Goal: Contribute content

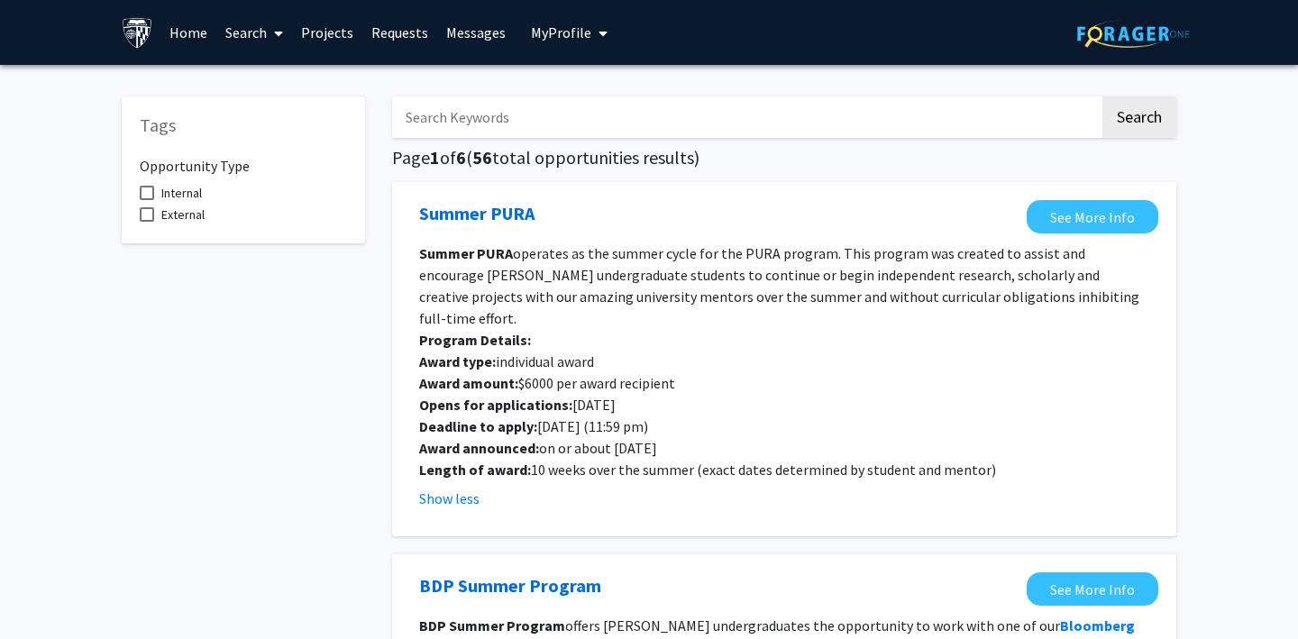
click at [556, 31] on span "My Profile" at bounding box center [561, 32] width 60 height 18
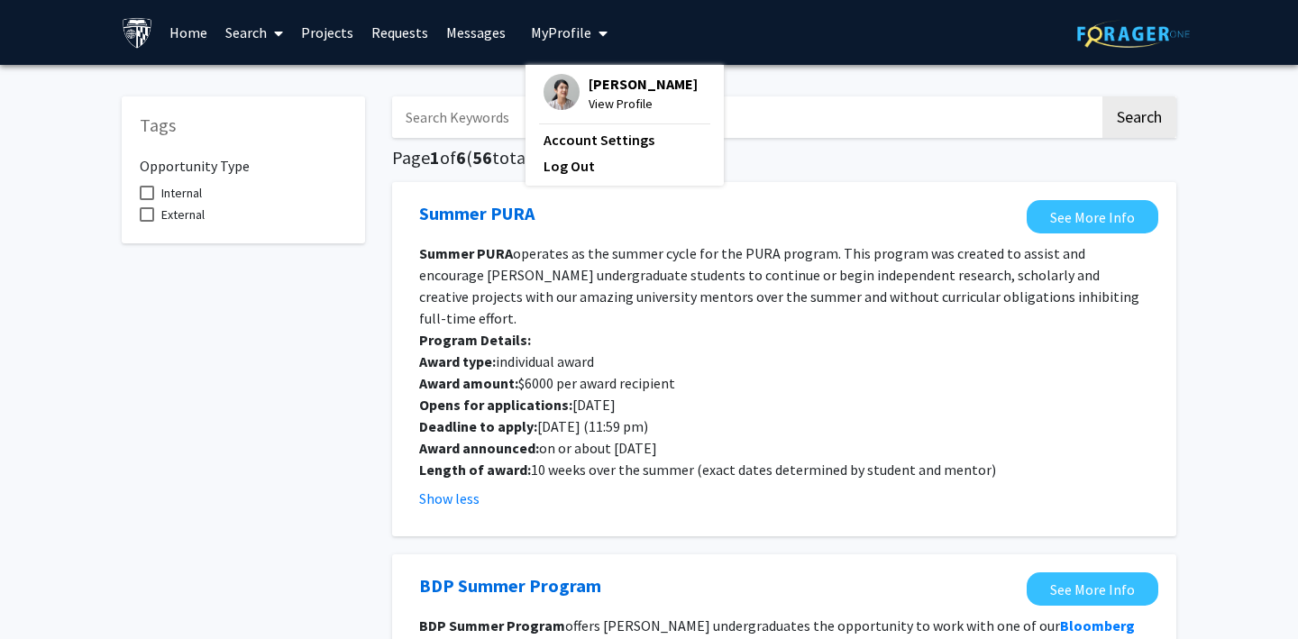
click at [556, 31] on span "My Profile" at bounding box center [561, 32] width 60 height 18
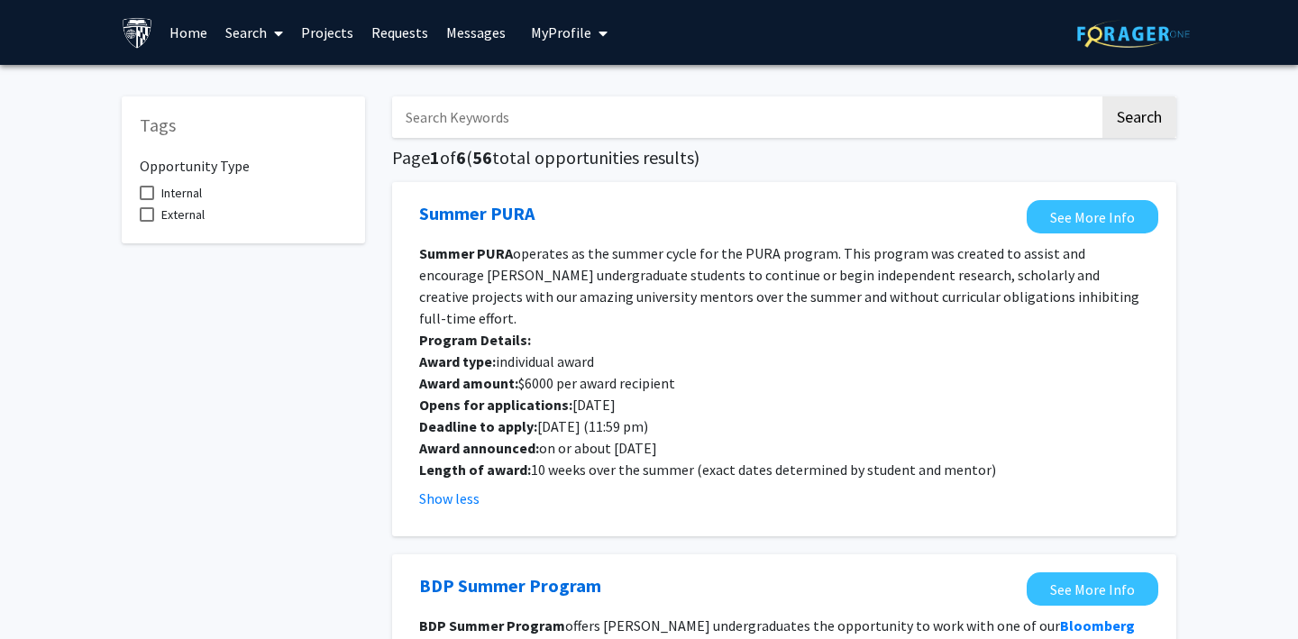
click at [546, 32] on span "My Profile" at bounding box center [561, 32] width 60 height 18
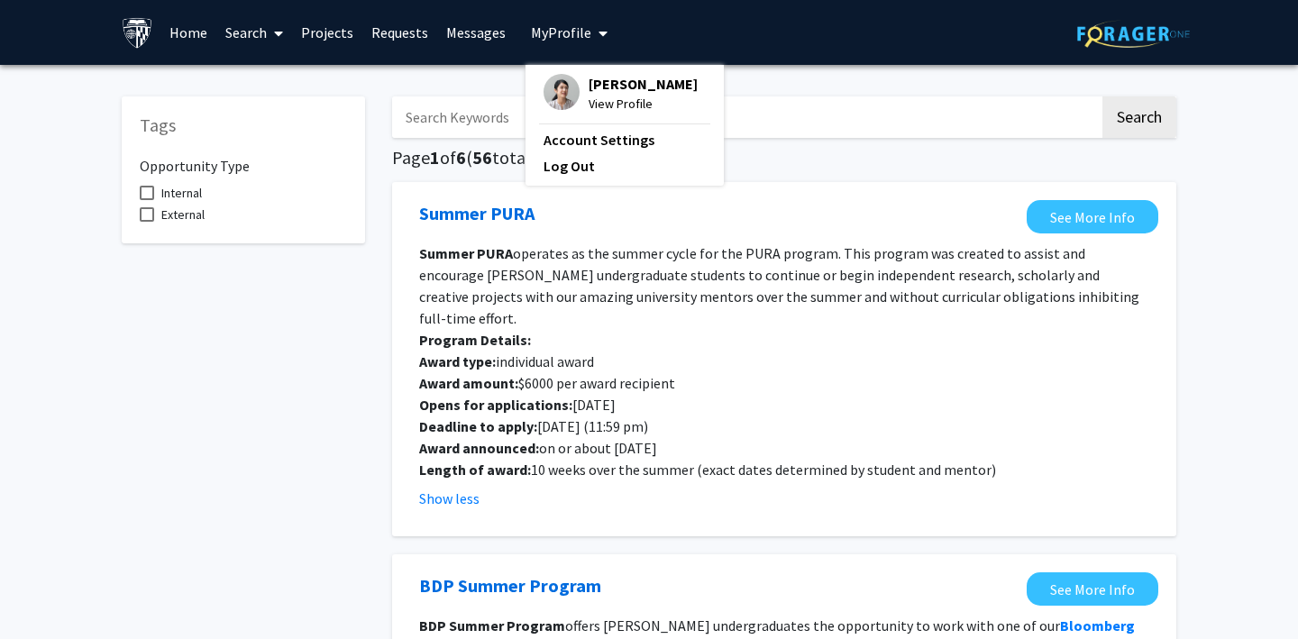
click at [573, 79] on div "[PERSON_NAME] View Profile" at bounding box center [620, 94] width 154 height 40
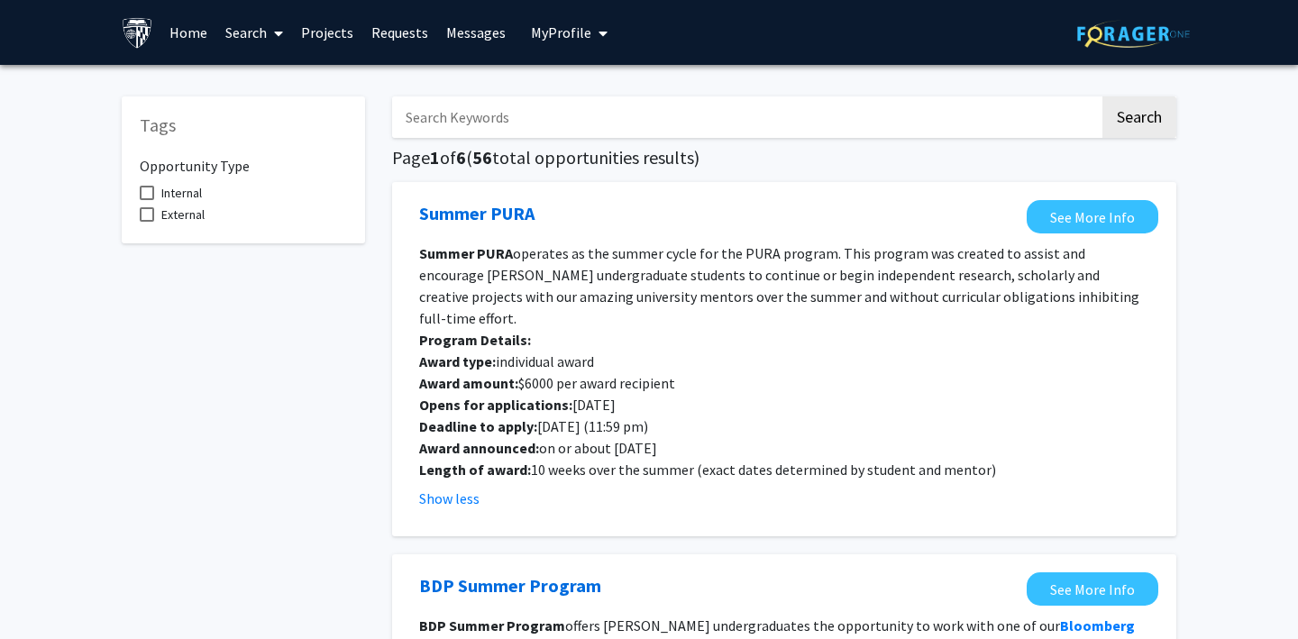
click at [598, 37] on icon "My profile dropdown to access profile and logout" at bounding box center [602, 33] width 9 height 14
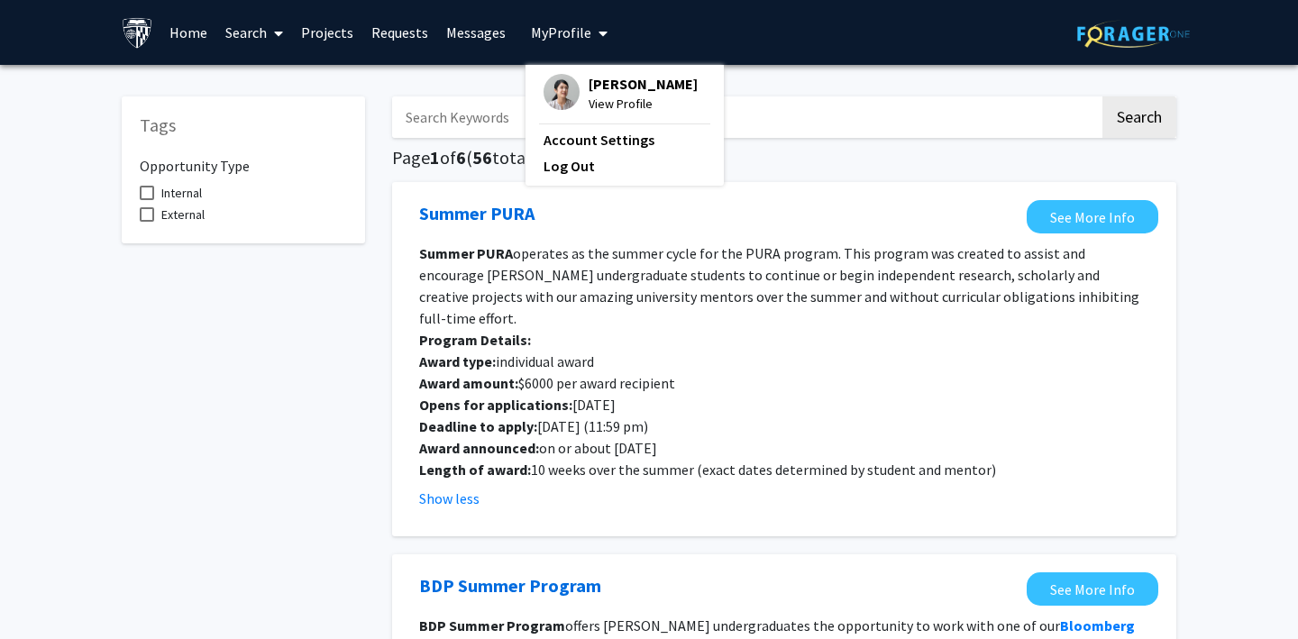
click at [566, 97] on img at bounding box center [561, 92] width 36 height 36
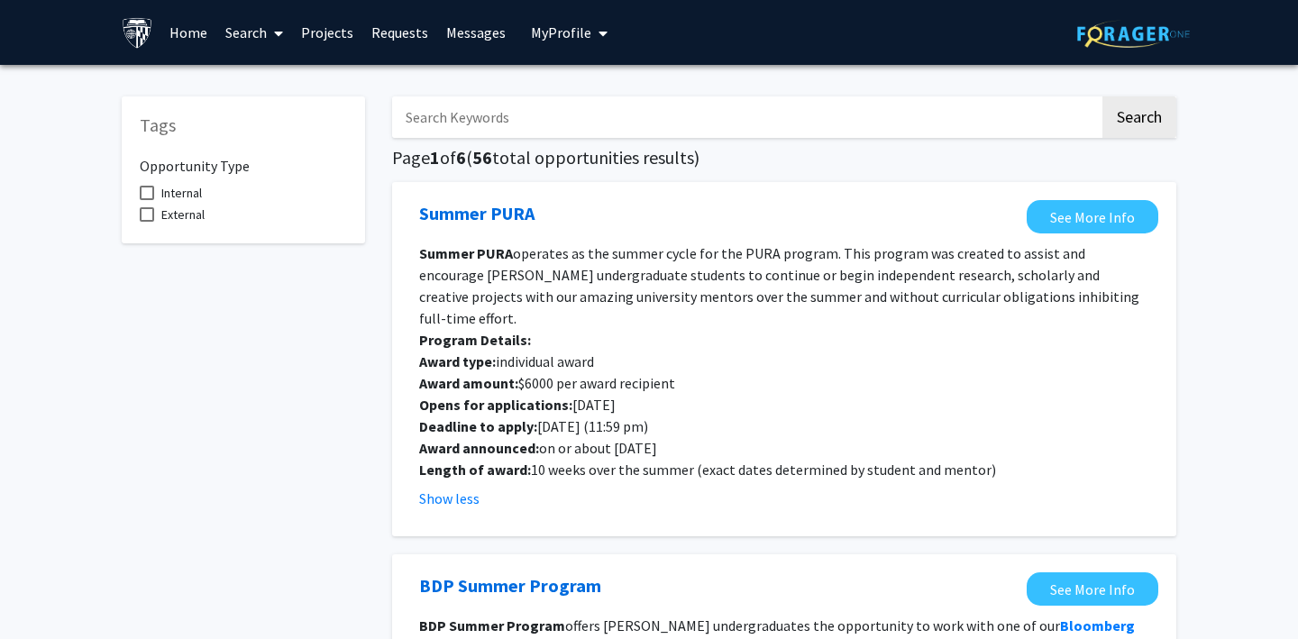
click at [467, 18] on link "Messages" at bounding box center [476, 32] width 78 height 63
click at [404, 31] on link "Requests" at bounding box center [399, 32] width 75 height 63
click at [572, 25] on span "My Profile" at bounding box center [561, 32] width 60 height 18
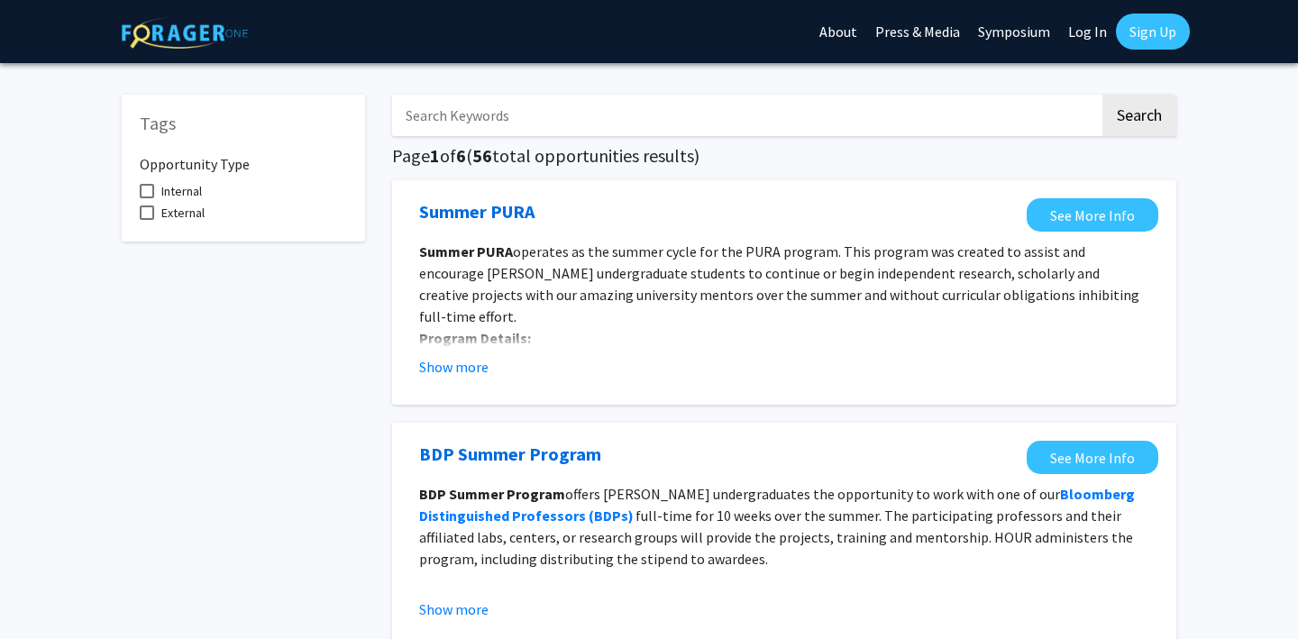
click at [1089, 34] on link "Log In" at bounding box center [1087, 31] width 57 height 63
click at [1085, 34] on link "Log In" at bounding box center [1087, 31] width 57 height 63
click at [1084, 29] on link "Log In" at bounding box center [1087, 31] width 57 height 63
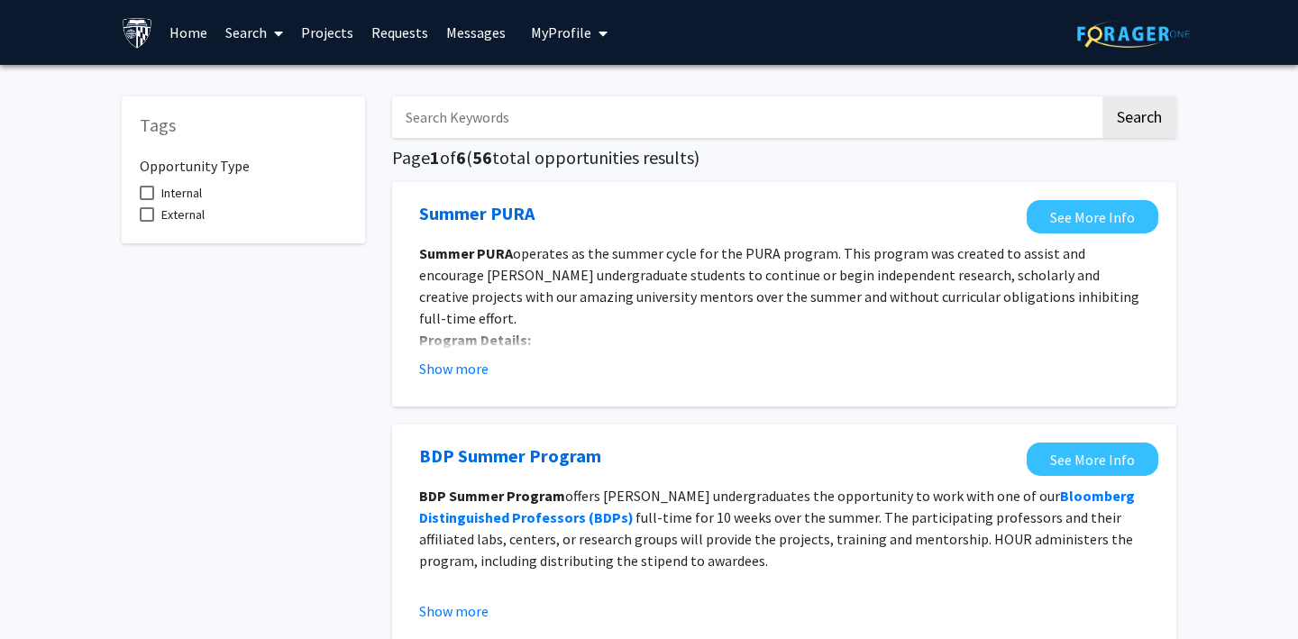
click at [560, 29] on span "My Profile" at bounding box center [561, 32] width 60 height 18
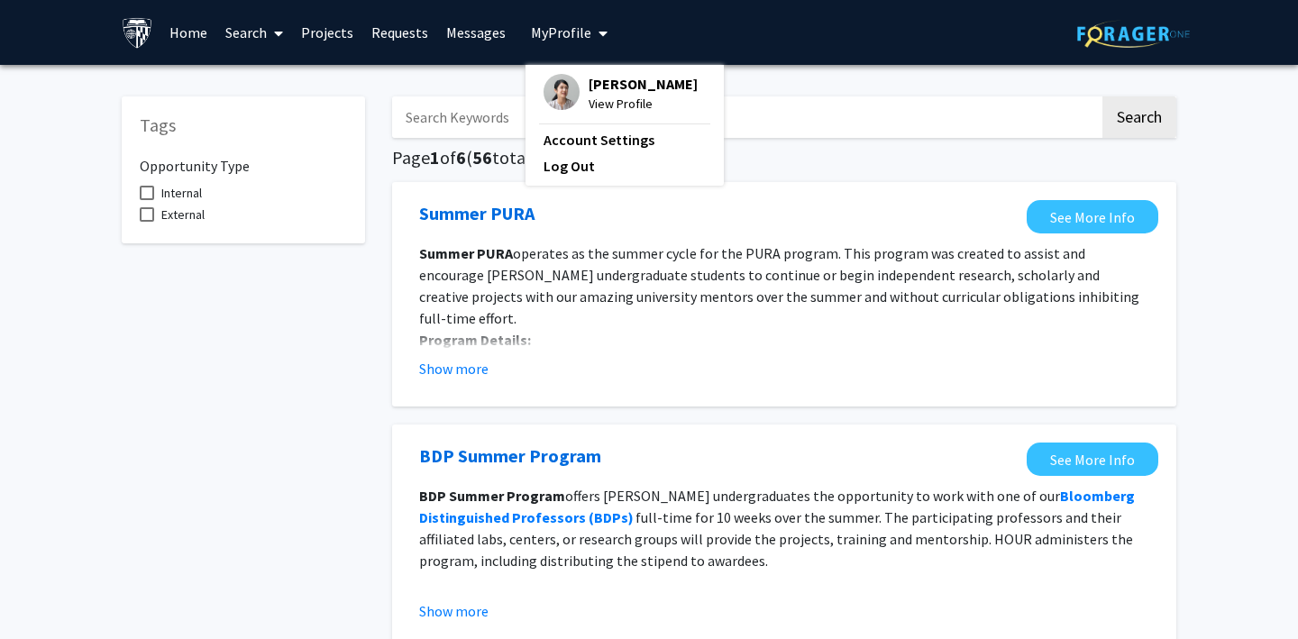
click at [551, 87] on img at bounding box center [561, 92] width 36 height 36
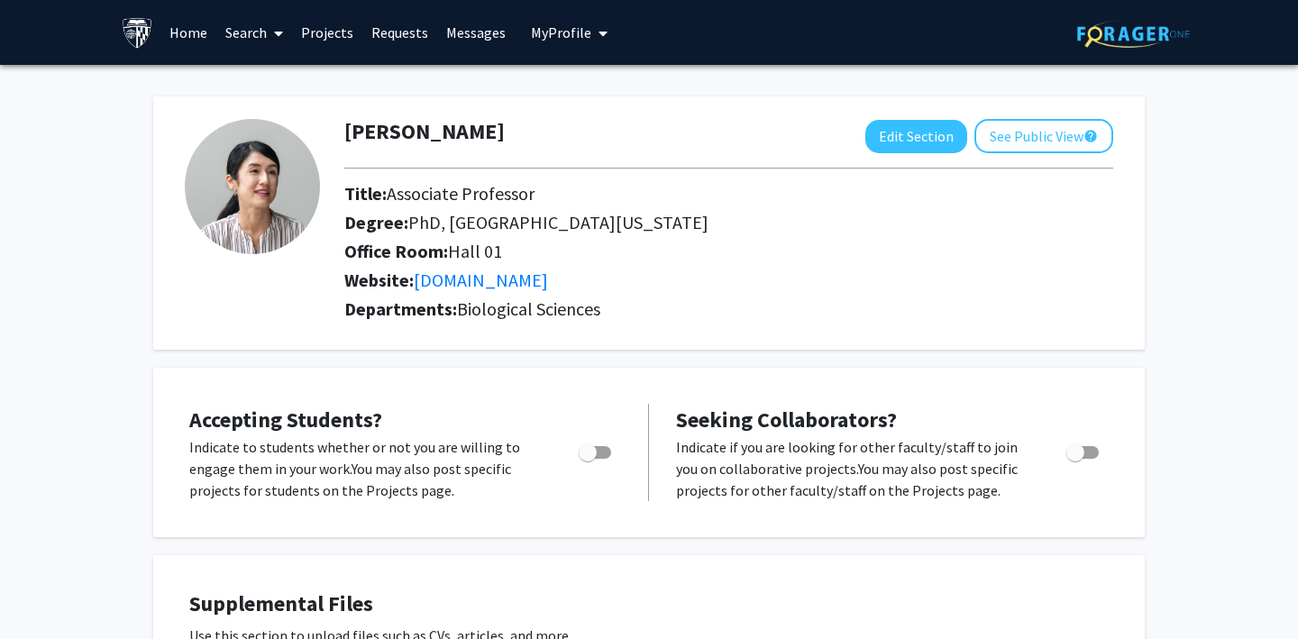
click at [333, 34] on link "Projects" at bounding box center [327, 32] width 70 height 63
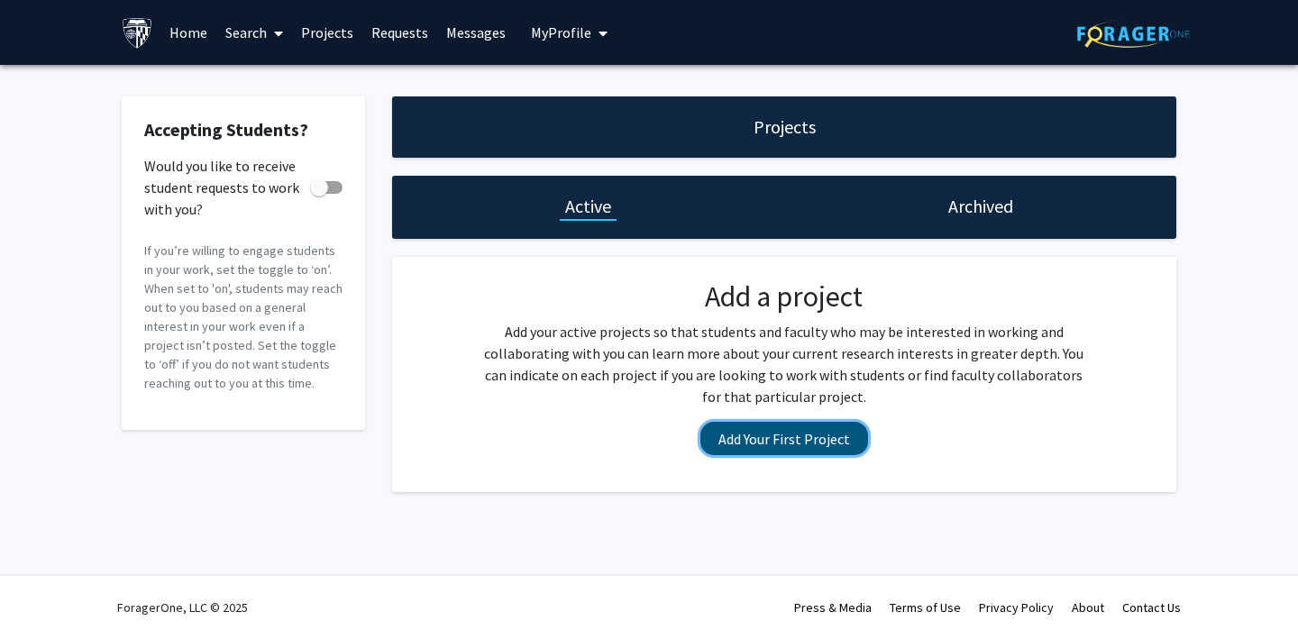
click at [799, 442] on button "Add Your First Project" at bounding box center [784, 438] width 168 height 33
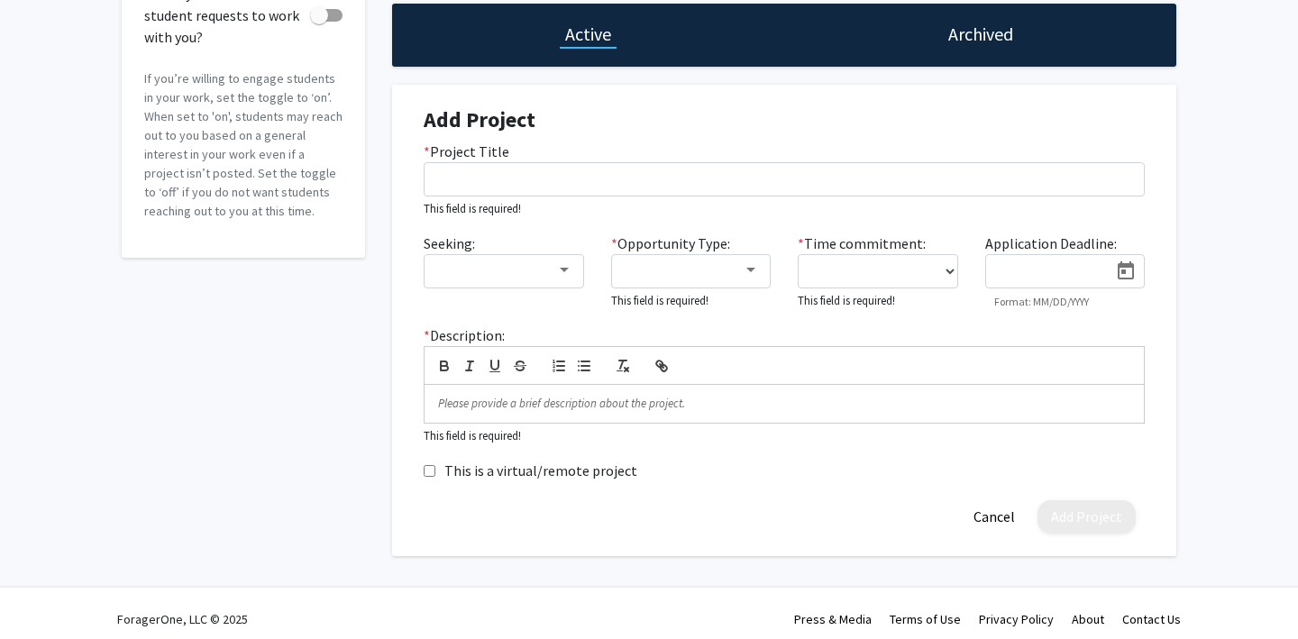
scroll to position [184, 0]
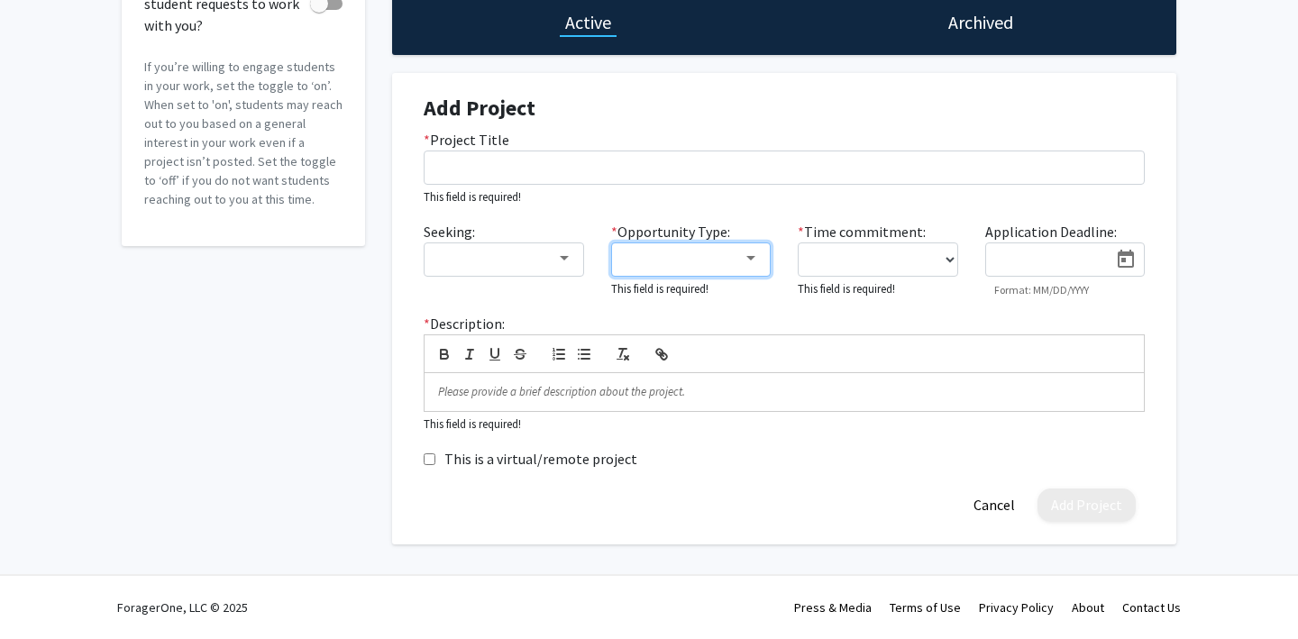
click at [707, 254] on div at bounding box center [683, 259] width 121 height 22
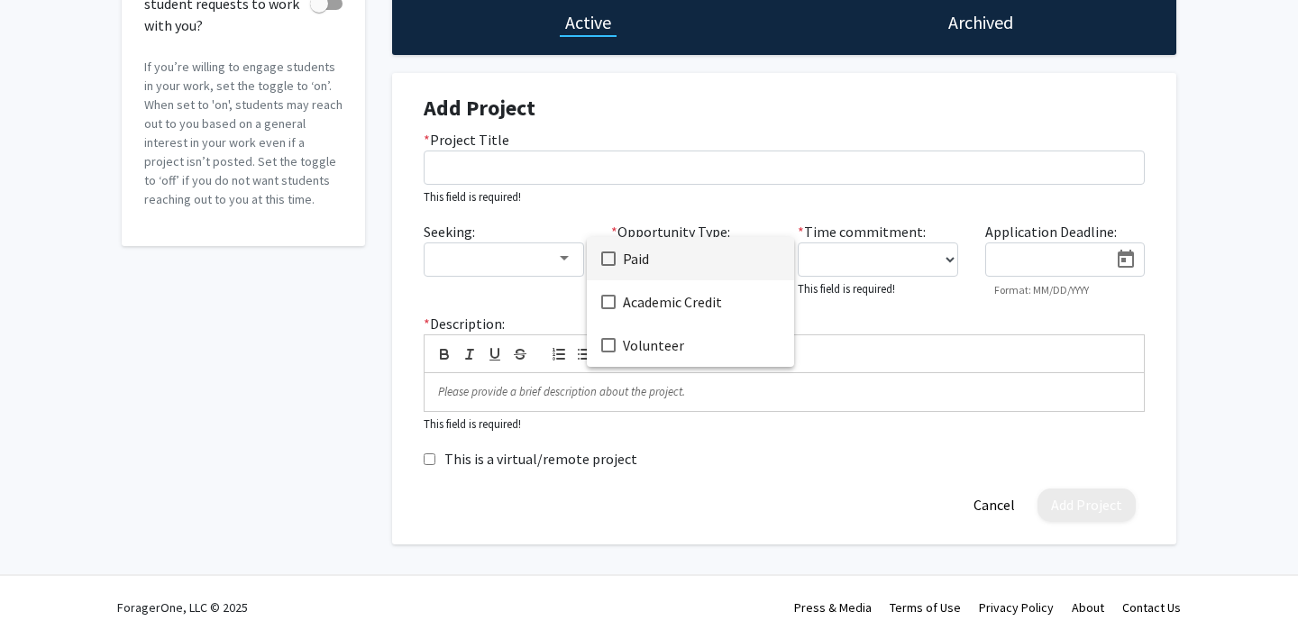
click at [699, 137] on div at bounding box center [649, 319] width 1298 height 639
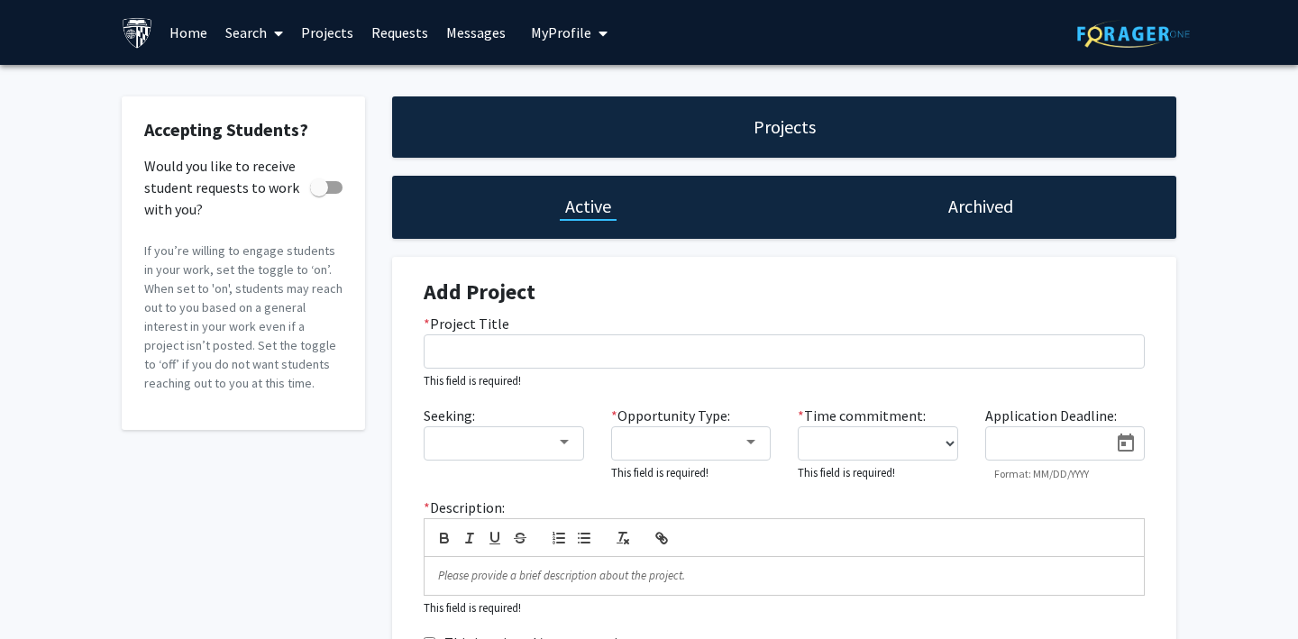
click at [396, 34] on link "Requests" at bounding box center [399, 32] width 75 height 63
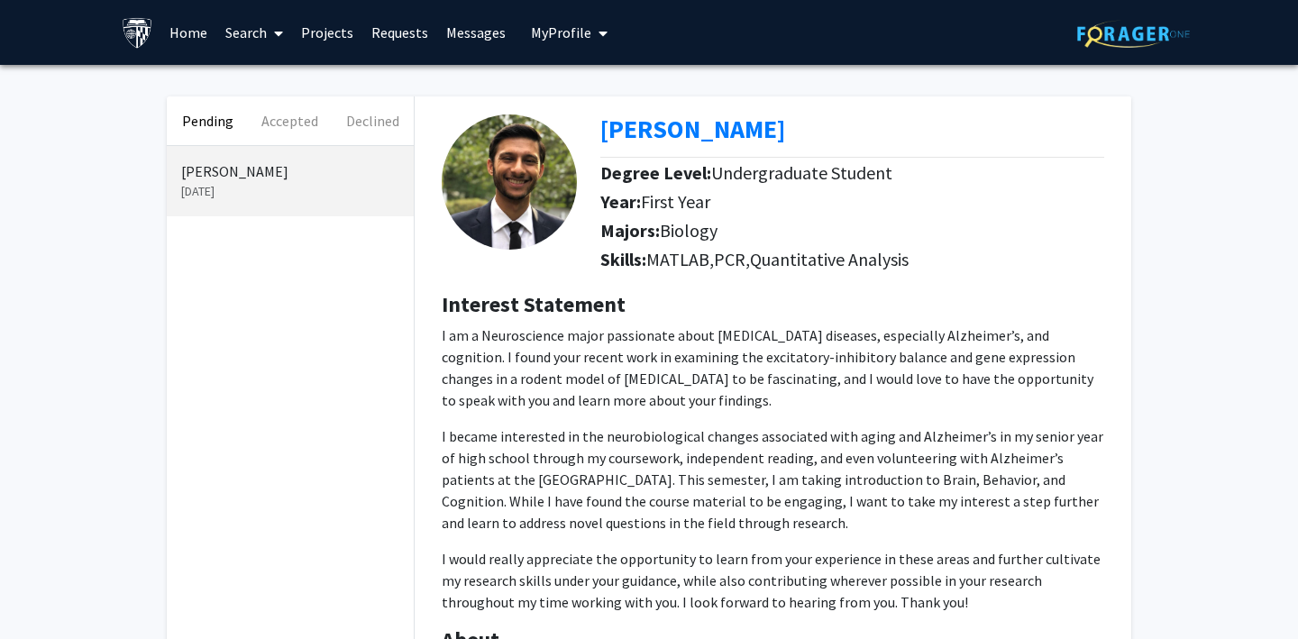
click at [339, 37] on link "Projects" at bounding box center [327, 32] width 70 height 63
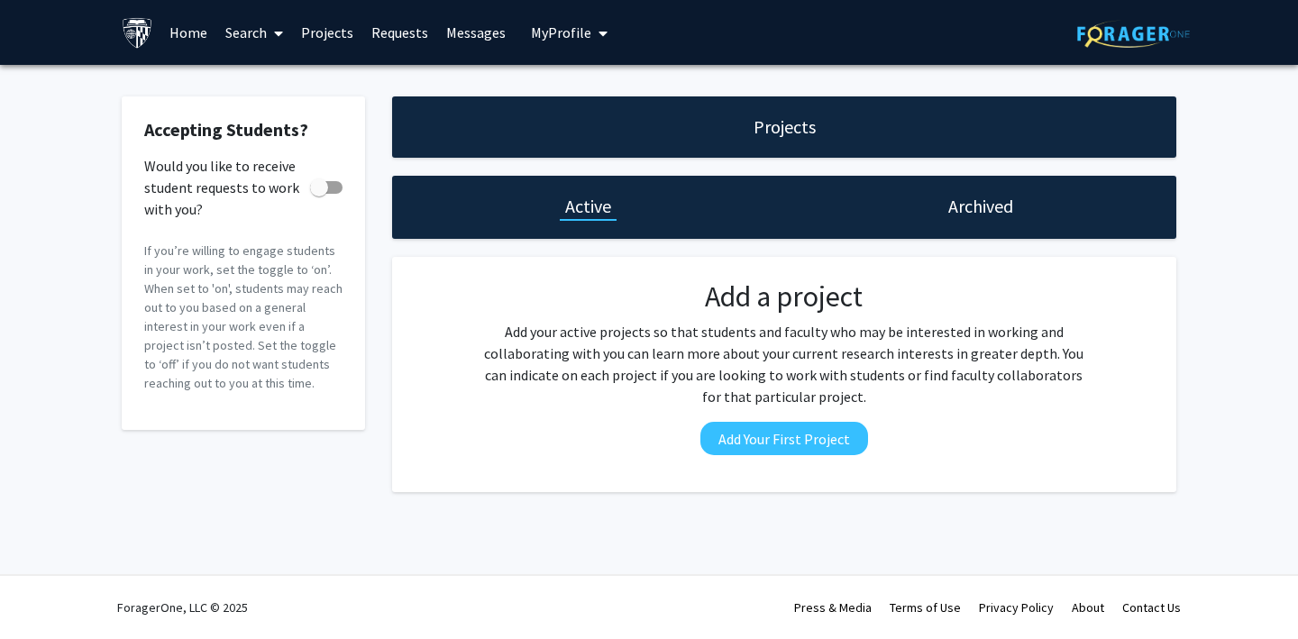
click at [536, 27] on span "My Profile" at bounding box center [561, 32] width 60 height 18
